Goal: Information Seeking & Learning: Learn about a topic

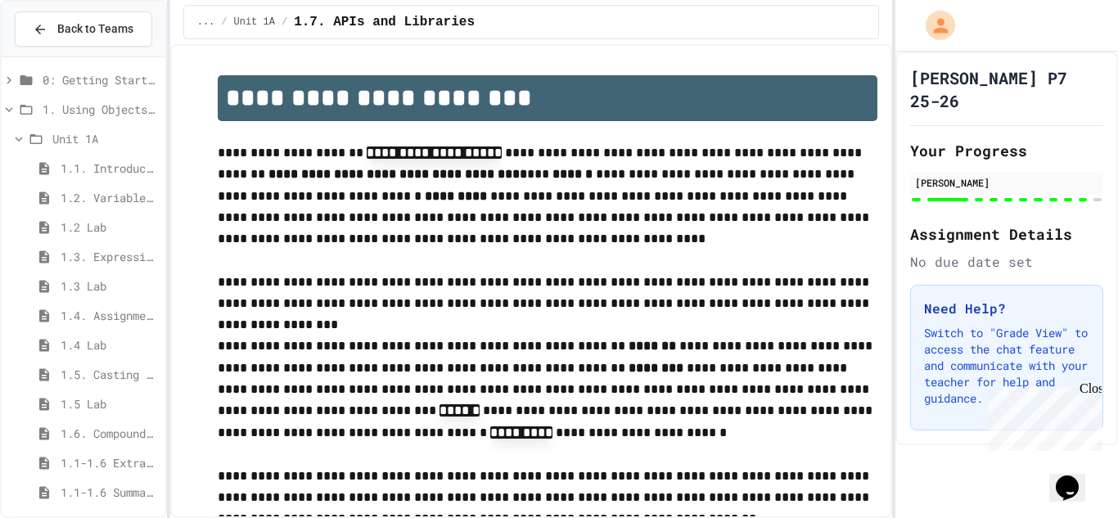
scroll to position [97, 0]
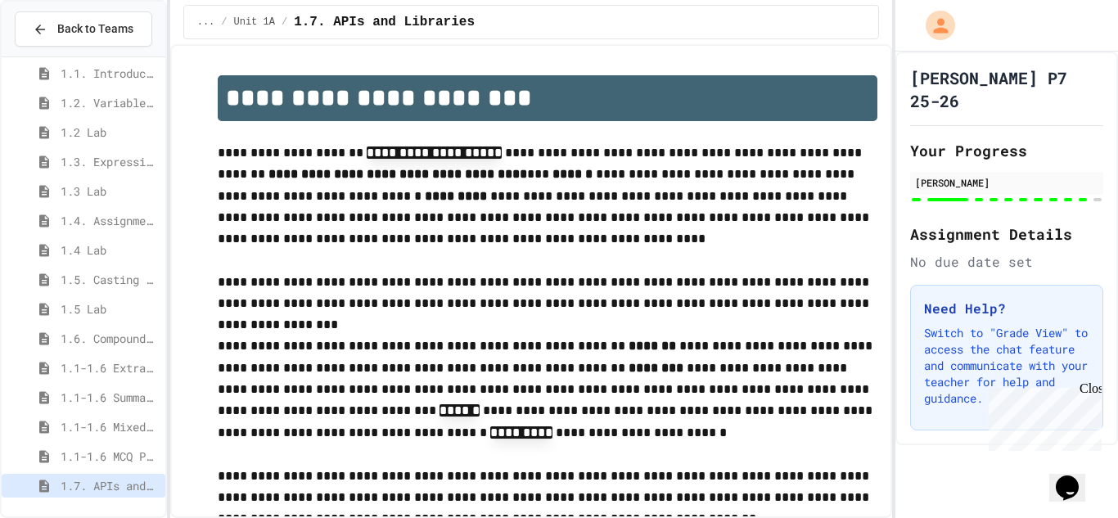
click at [116, 458] on span "1.1-1.6 MCQ Practice" at bounding box center [110, 456] width 98 height 17
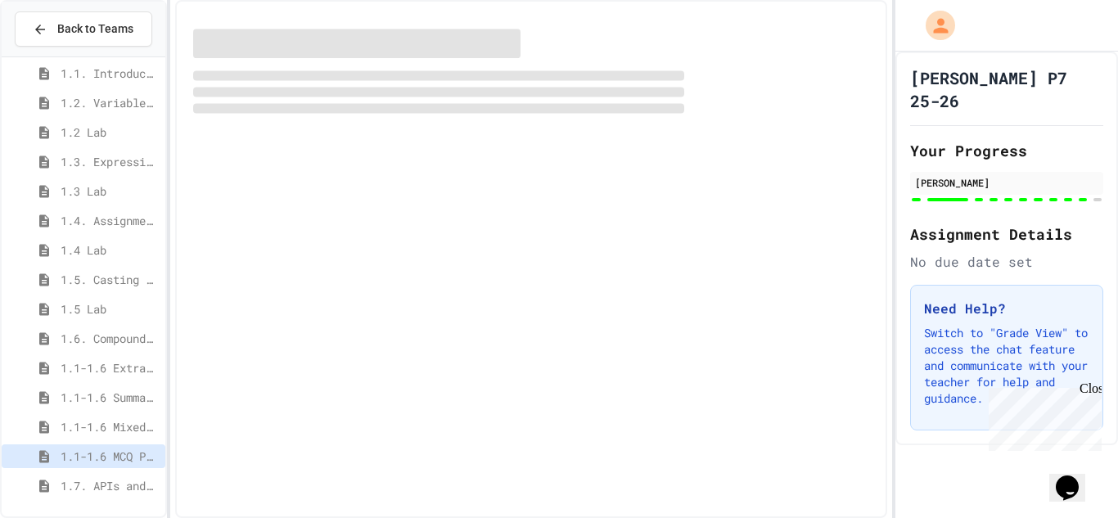
scroll to position [84, 0]
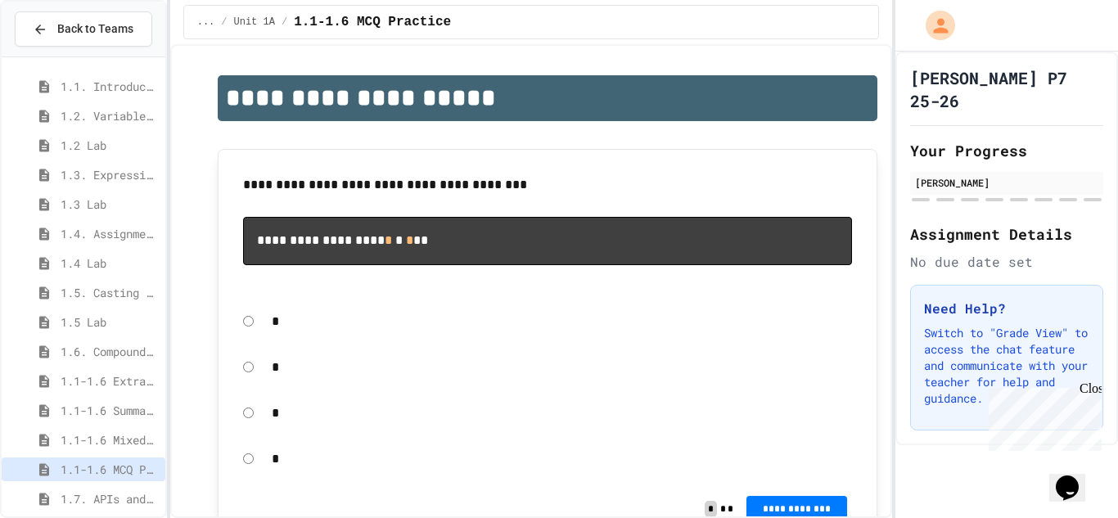
click at [104, 442] on span "1.1-1.6 Mixed Up Code Practice" at bounding box center [110, 439] width 98 height 17
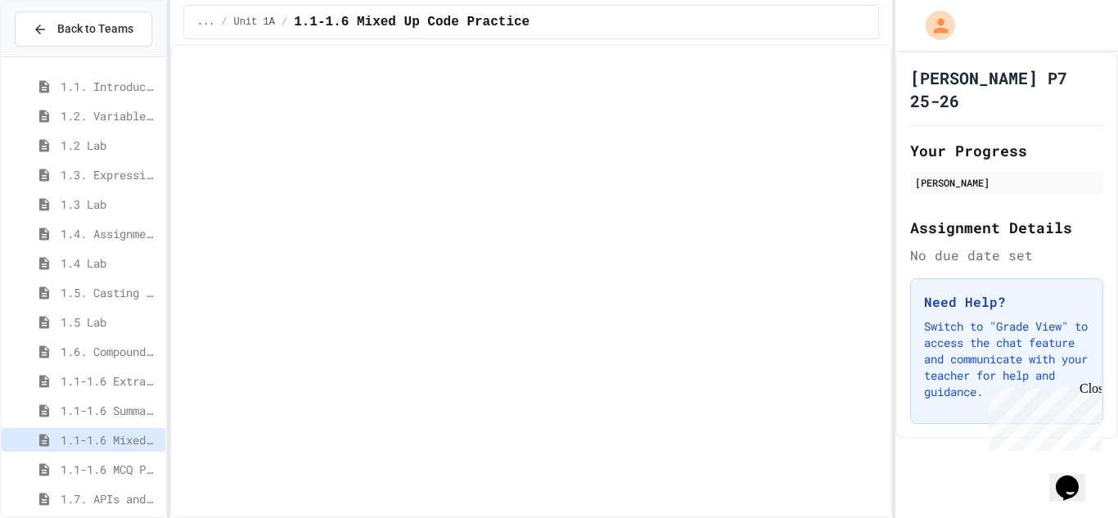
click at [131, 376] on span "1.1-1.6 Extra Coding Practice" at bounding box center [110, 380] width 98 height 17
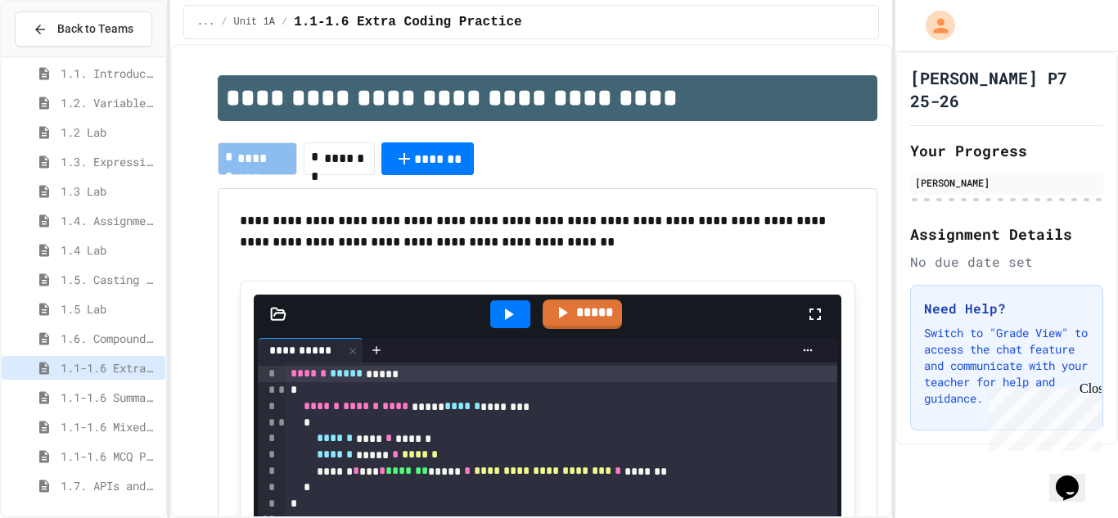
click at [435, 167] on button "*******" at bounding box center [427, 158] width 92 height 33
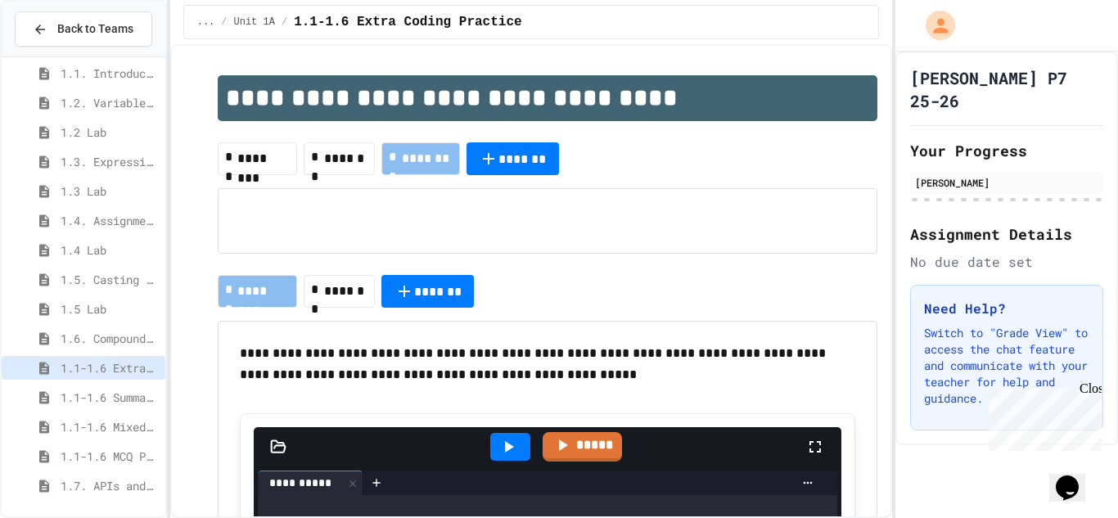
click at [486, 235] on div at bounding box center [548, 221] width 633 height 38
